Goal: Transaction & Acquisition: Book appointment/travel/reservation

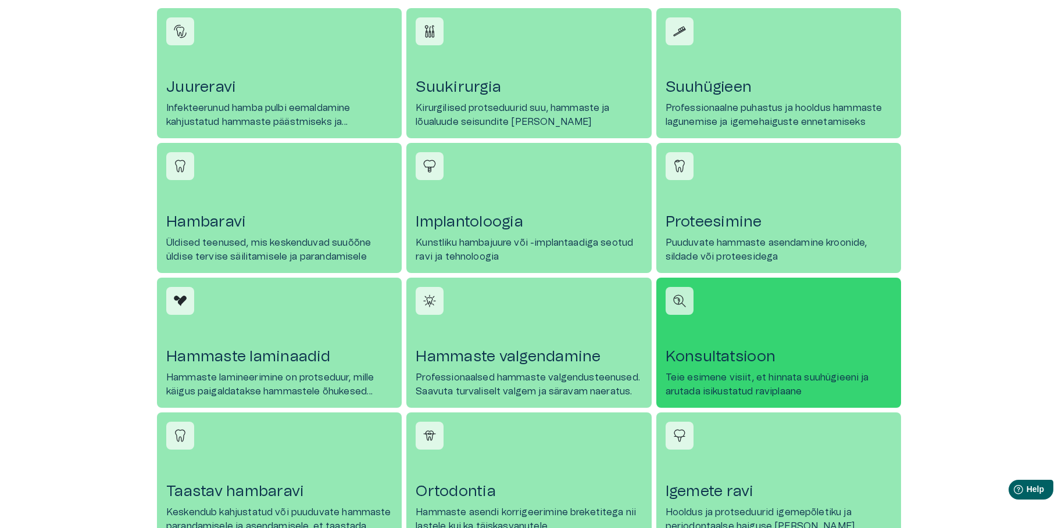
scroll to position [488, 0]
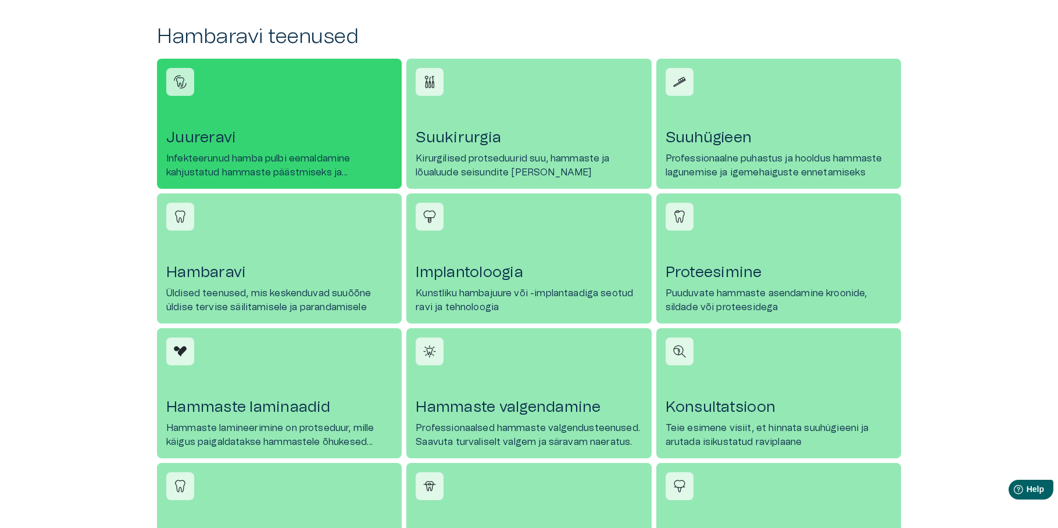
click at [254, 120] on link "Juureravi Infekteerunud hamba pulbi eemaldamine kahjustatud hammaste päästmisek…" at bounding box center [279, 124] width 245 height 130
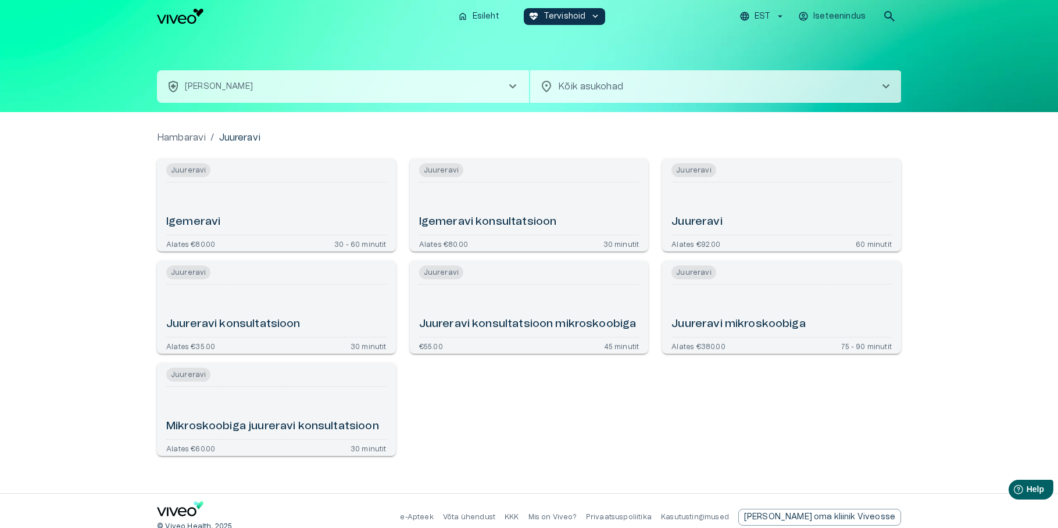
click at [242, 410] on div "Mikroskoobiga juureravi konsultatsioon" at bounding box center [276, 413] width 220 height 43
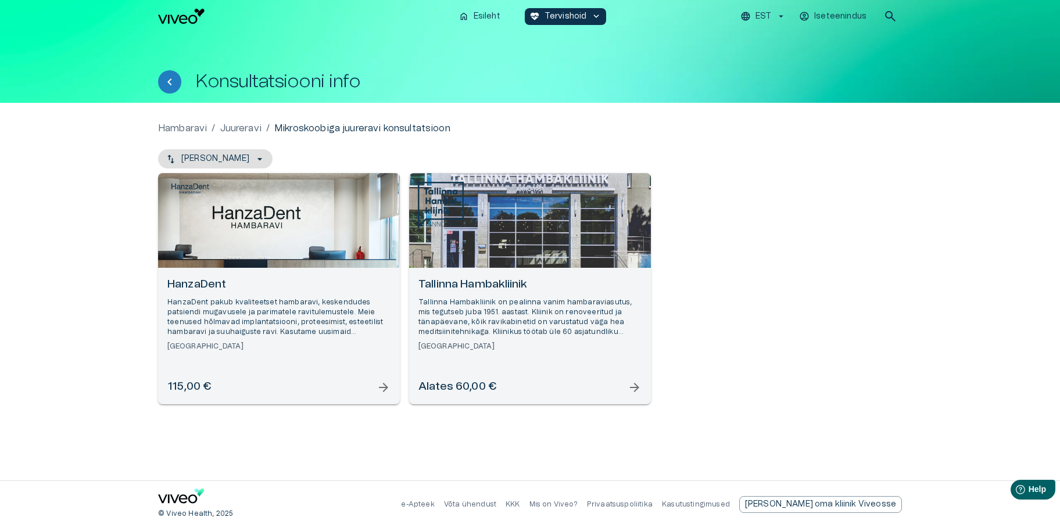
click at [381, 389] on span "arrow_forward" at bounding box center [384, 388] width 14 height 14
click at [637, 385] on span "arrow_forward" at bounding box center [635, 388] width 14 height 14
click at [380, 384] on span "arrow_forward" at bounding box center [384, 388] width 14 height 14
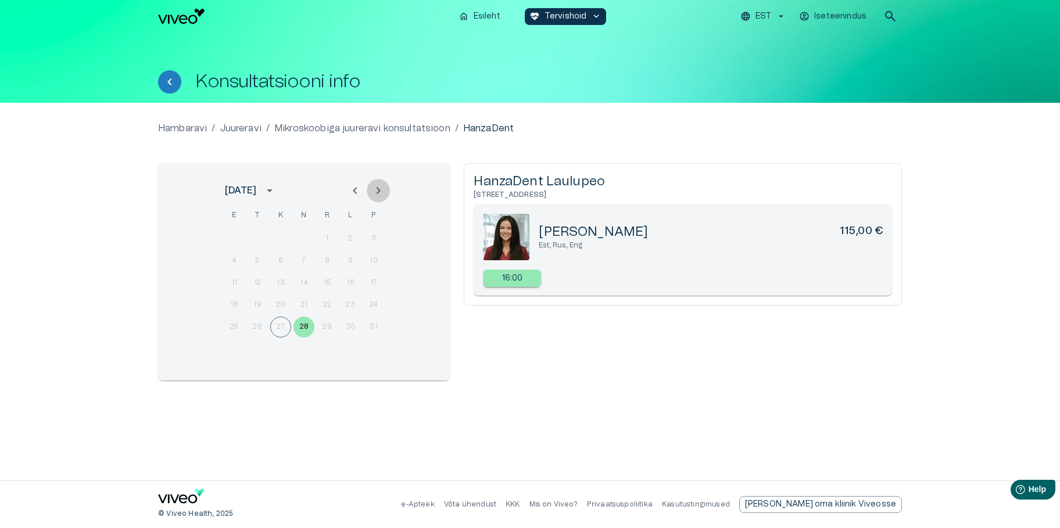
click at [377, 189] on icon "Next month" at bounding box center [378, 191] width 14 height 14
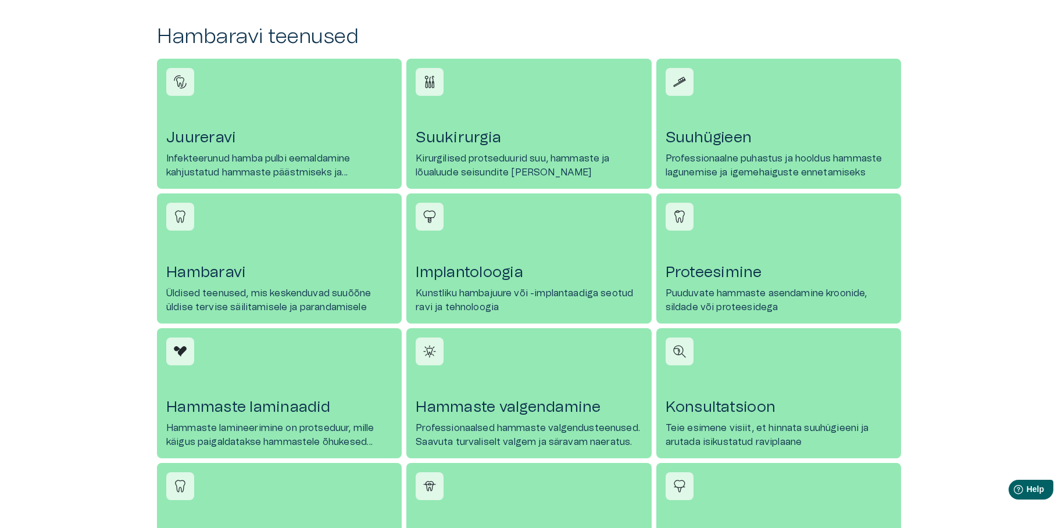
scroll to position [1090, 0]
